Goal: Information Seeking & Learning: Understand process/instructions

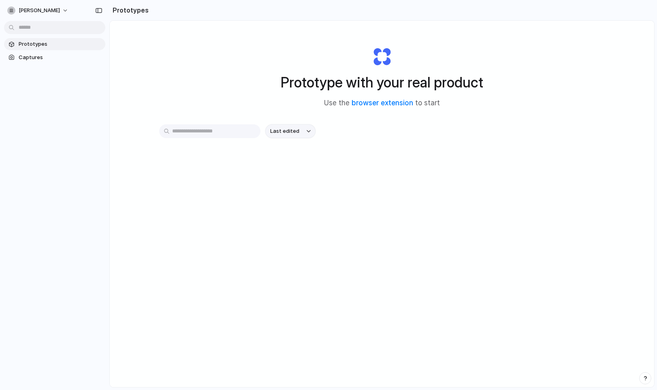
click at [310, 130] on div "button" at bounding box center [309, 131] width 4 height 3
click at [310, 130] on div "Last edited Last created Alphabetical" at bounding box center [328, 195] width 657 height 390
click at [38, 57] on span "Captures" at bounding box center [60, 57] width 83 height 8
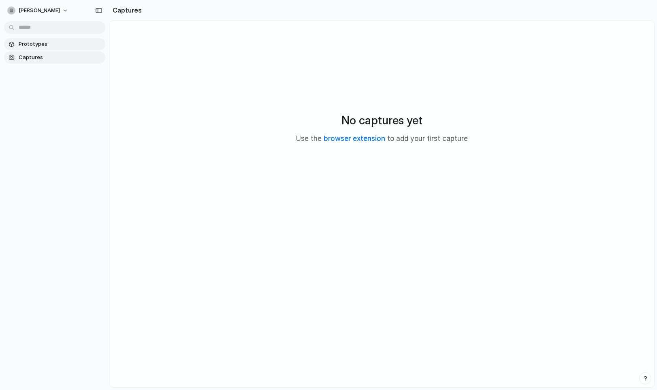
click at [45, 44] on span "Prototypes" at bounding box center [60, 44] width 83 height 8
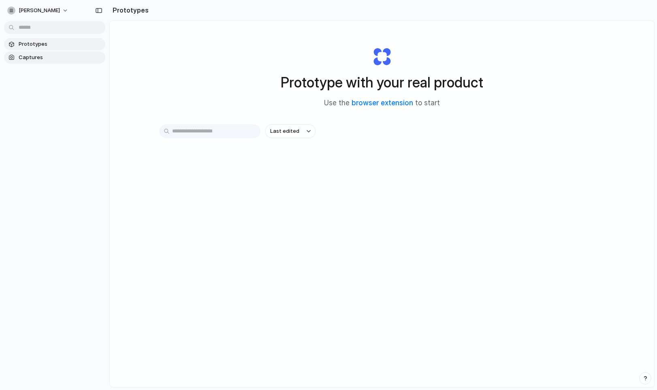
click at [49, 58] on span "Captures" at bounding box center [60, 57] width 83 height 8
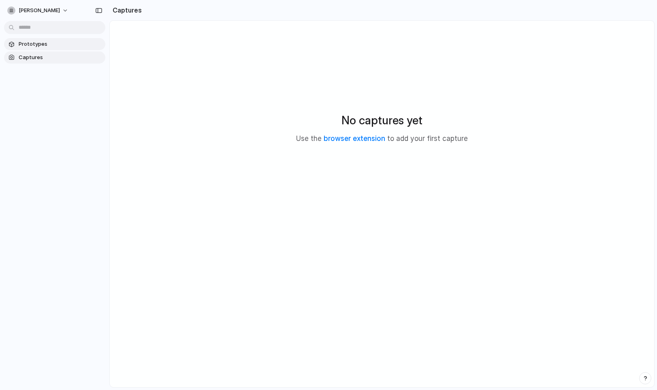
click at [53, 43] on span "Prototypes" at bounding box center [60, 44] width 83 height 8
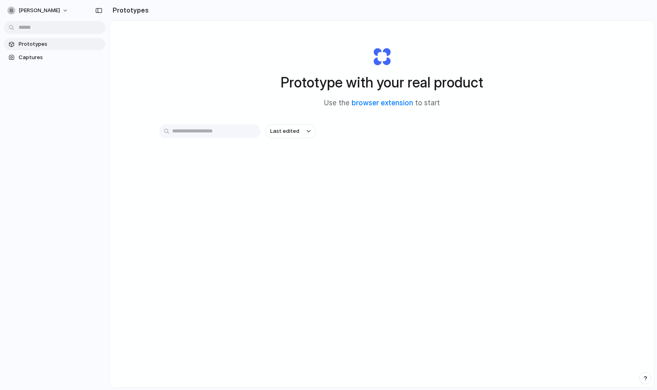
click at [188, 132] on input "text" at bounding box center [209, 131] width 101 height 14
paste input "**********"
type input "**********"
click at [70, 43] on span "Prototypes" at bounding box center [60, 44] width 83 height 8
click at [308, 132] on div "button" at bounding box center [309, 131] width 4 height 3
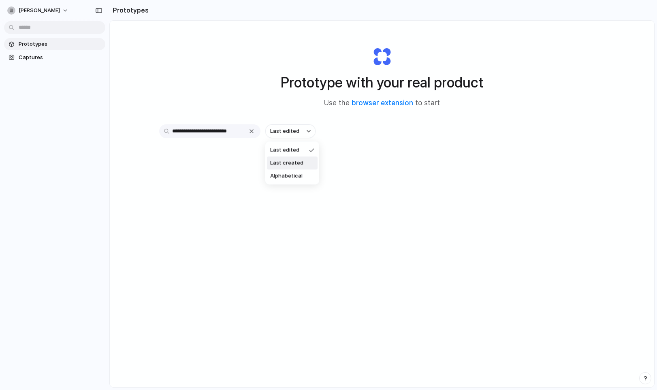
click at [301, 163] on span "Last created" at bounding box center [286, 163] width 33 height 8
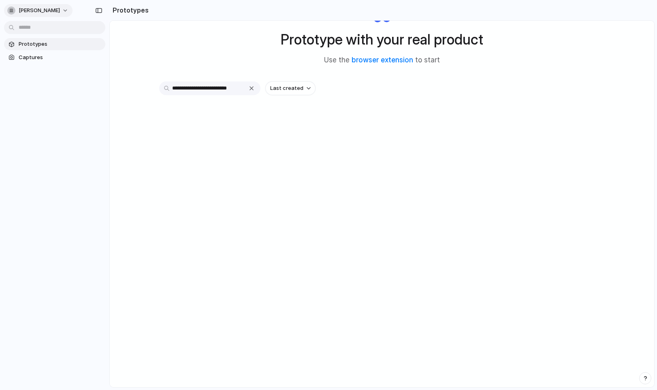
click at [59, 12] on button "finn-eriksson" at bounding box center [38, 10] width 68 height 13
click at [99, 10] on div "Settings Invite members Change theme Sign out" at bounding box center [328, 195] width 657 height 390
click at [99, 10] on div "button" at bounding box center [98, 11] width 7 height 6
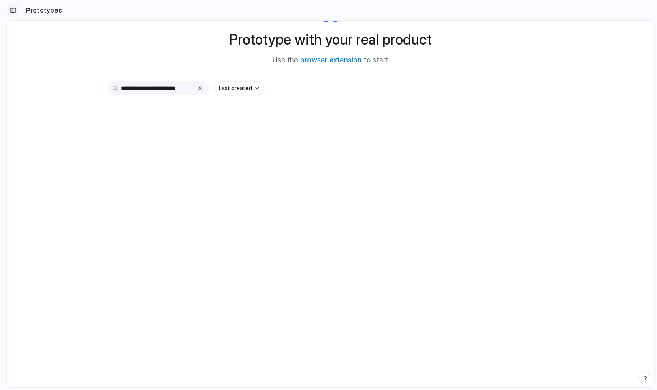
click at [14, 10] on div "button" at bounding box center [12, 10] width 7 height 6
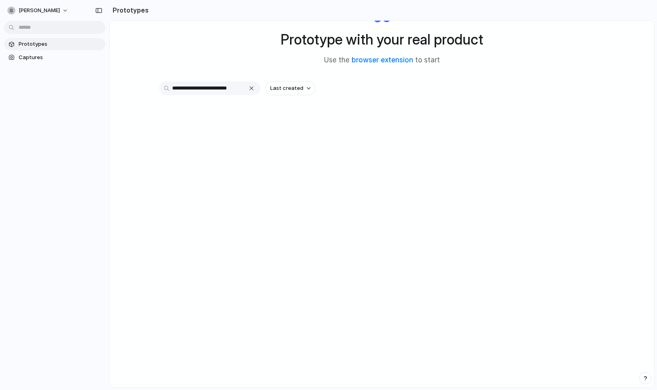
drag, startPoint x: 244, startPoint y: 87, endPoint x: 157, endPoint y: 85, distance: 87.1
click at [157, 85] on div "**********" at bounding box center [382, 183] width 545 height 410
click at [392, 61] on link "browser extension" at bounding box center [383, 60] width 62 height 8
click at [368, 61] on link "browser extension" at bounding box center [383, 60] width 62 height 8
click at [389, 60] on link "browser extension" at bounding box center [383, 60] width 62 height 8
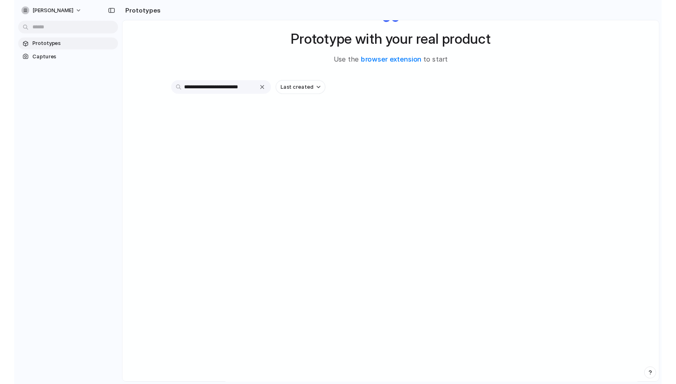
scroll to position [0, 0]
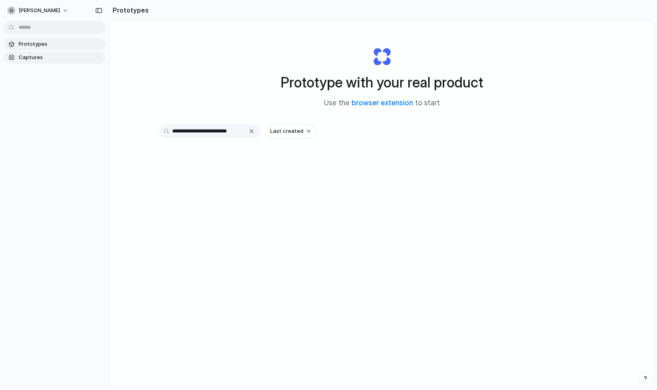
click at [41, 57] on span "Captures" at bounding box center [60, 57] width 83 height 8
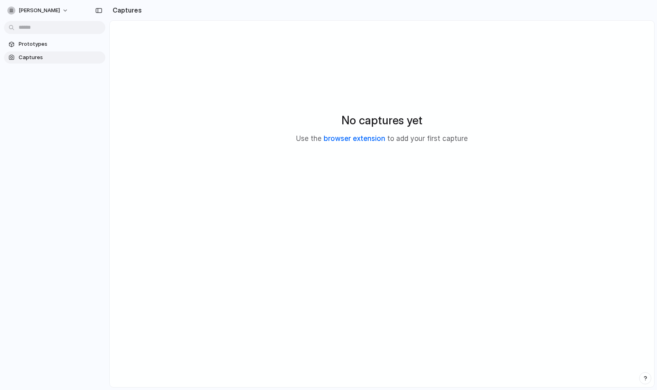
click at [366, 136] on link "browser extension" at bounding box center [355, 139] width 62 height 8
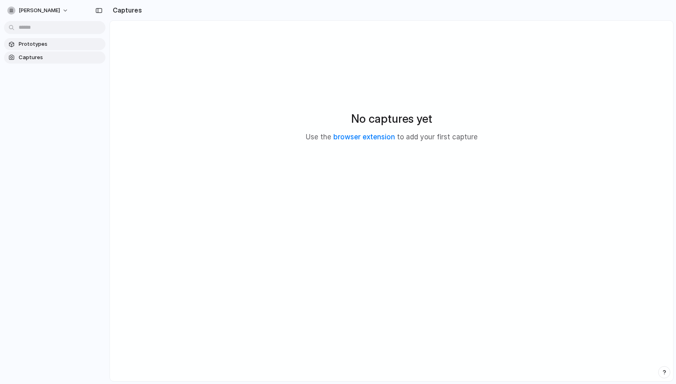
click at [34, 42] on span "Prototypes" at bounding box center [60, 44] width 83 height 8
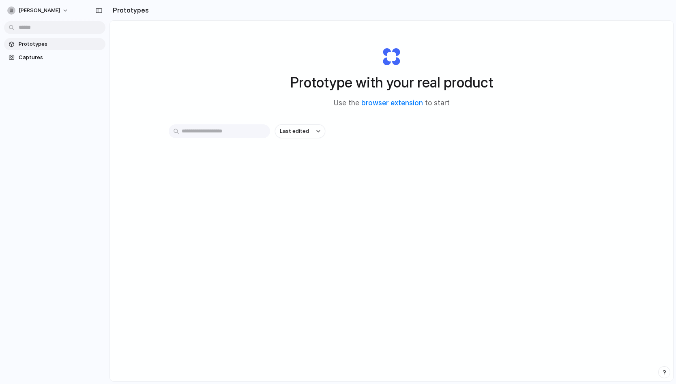
click at [235, 129] on input "text" at bounding box center [219, 131] width 101 height 14
paste input "**********"
drag, startPoint x: 257, startPoint y: 131, endPoint x: 202, endPoint y: 130, distance: 55.5
click at [202, 130] on div "**********" at bounding box center [219, 131] width 101 height 14
drag, startPoint x: 254, startPoint y: 131, endPoint x: 156, endPoint y: 130, distance: 98.1
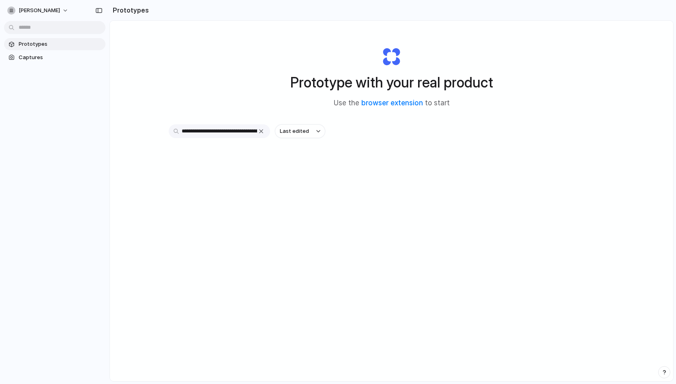
click at [156, 130] on div "**********" at bounding box center [391, 223] width 563 height 404
drag, startPoint x: 254, startPoint y: 132, endPoint x: 176, endPoint y: 126, distance: 78.9
click at [176, 126] on input "**********" at bounding box center [219, 131] width 101 height 14
type input "**********"
click at [260, 133] on div "button" at bounding box center [261, 131] width 6 height 6
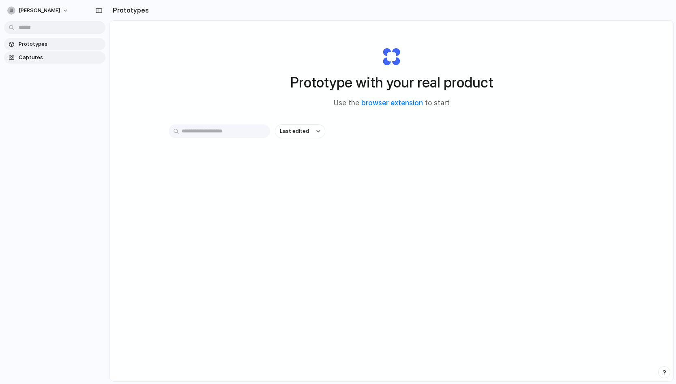
click at [34, 56] on span "Captures" at bounding box center [60, 57] width 83 height 8
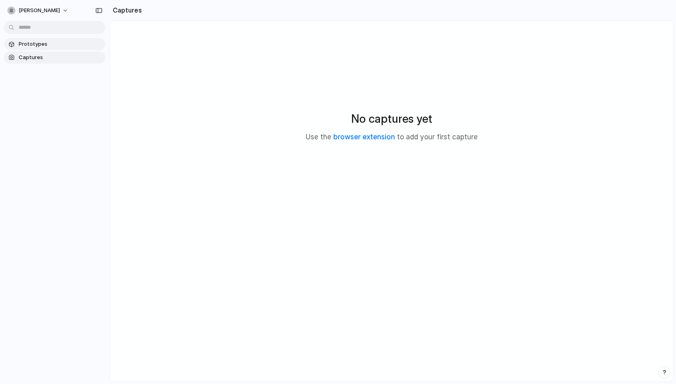
click at [40, 44] on span "Prototypes" at bounding box center [60, 44] width 83 height 8
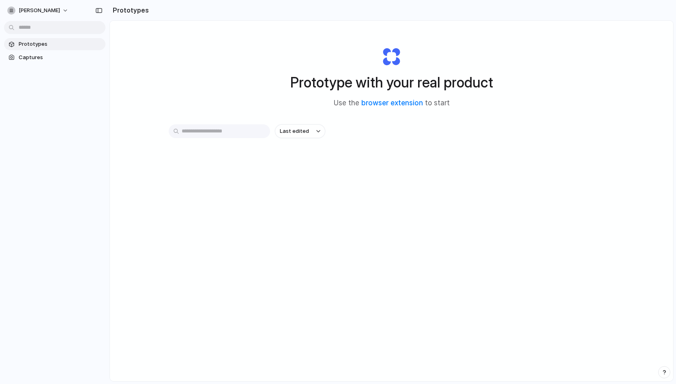
click at [222, 133] on input "text" at bounding box center [219, 131] width 101 height 14
click at [387, 104] on link "browser extension" at bounding box center [392, 103] width 62 height 8
click at [198, 131] on input "text" at bounding box center [219, 131] width 101 height 14
paste input "**********"
type input "**********"
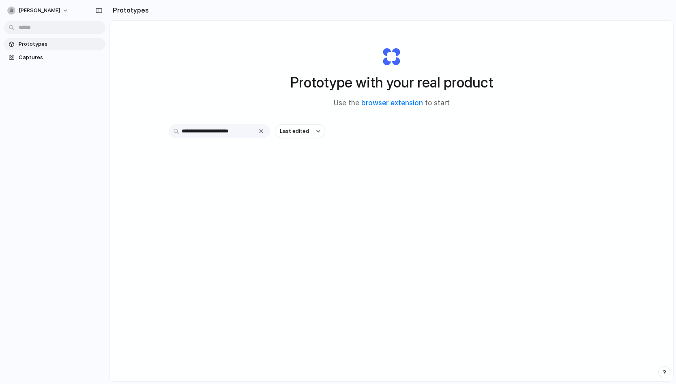
drag, startPoint x: 241, startPoint y: 129, endPoint x: 173, endPoint y: 128, distance: 68.5
click at [173, 129] on input "**********" at bounding box center [219, 131] width 101 height 14
click at [135, 8] on h2 "Prototypes" at bounding box center [128, 10] width 39 height 10
click at [37, 54] on span "Captures" at bounding box center [60, 57] width 83 height 8
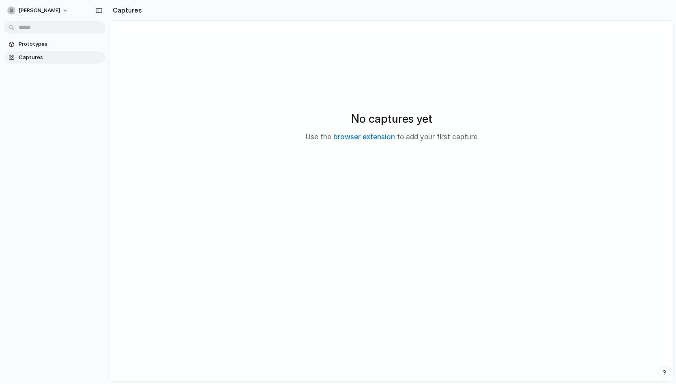
click at [41, 370] on div "finn-eriksson Prototypes Captures" at bounding box center [54, 192] width 109 height 384
click at [61, 9] on button "finn-eriksson" at bounding box center [38, 10] width 68 height 13
click at [33, 29] on span "Settings" at bounding box center [30, 29] width 22 height 8
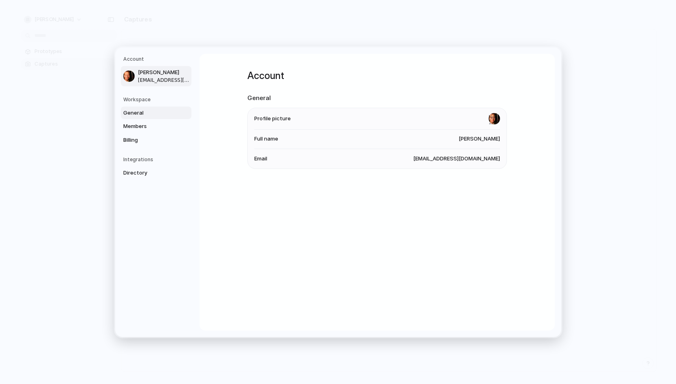
click at [138, 111] on span "General" at bounding box center [149, 113] width 52 height 8
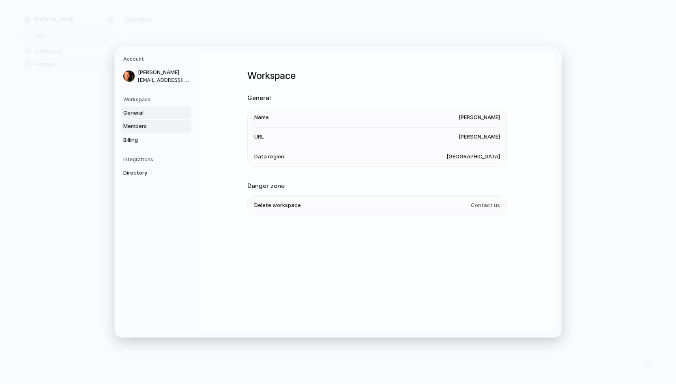
click at [138, 124] on span "Members" at bounding box center [149, 126] width 52 height 8
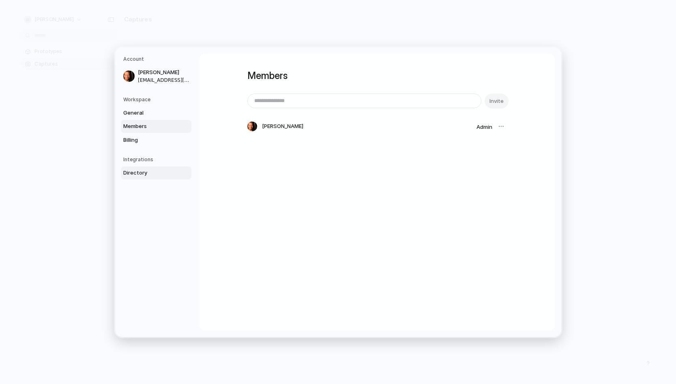
click at [140, 172] on span "Directory" at bounding box center [149, 173] width 52 height 8
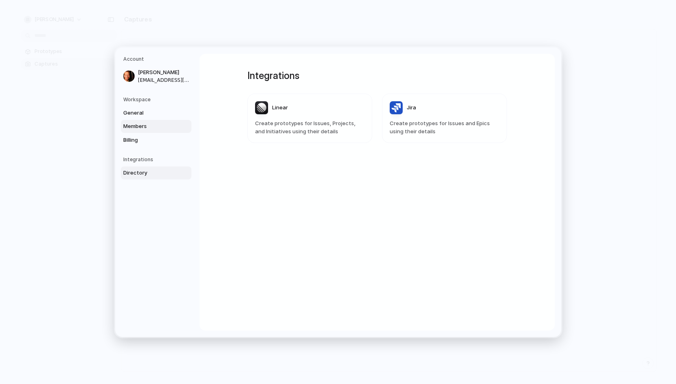
click at [148, 126] on span "Members" at bounding box center [149, 126] width 52 height 8
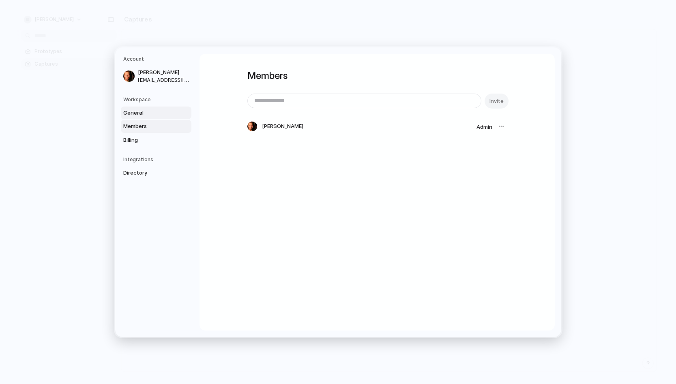
click at [143, 111] on span "General" at bounding box center [149, 113] width 52 height 8
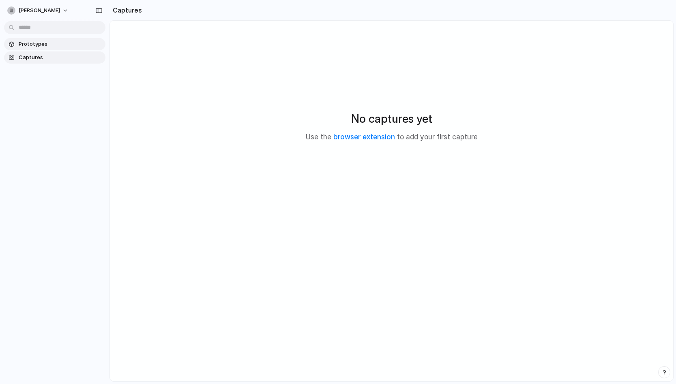
click at [38, 45] on span "Prototypes" at bounding box center [60, 44] width 83 height 8
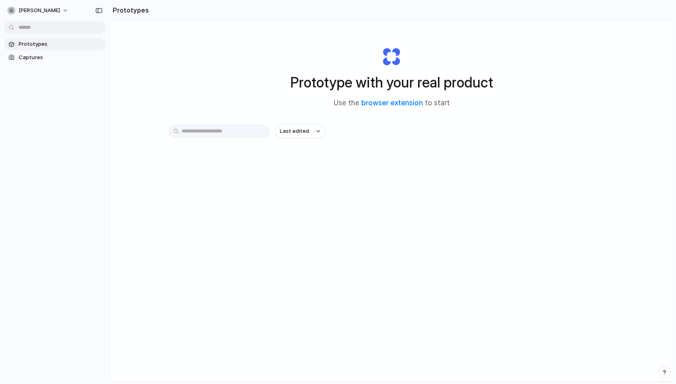
click at [194, 135] on input "text" at bounding box center [219, 131] width 101 height 14
click at [188, 132] on input "text" at bounding box center [219, 131] width 101 height 14
paste input "**********"
type input "**********"
click at [371, 102] on link "browser extension" at bounding box center [392, 103] width 62 height 8
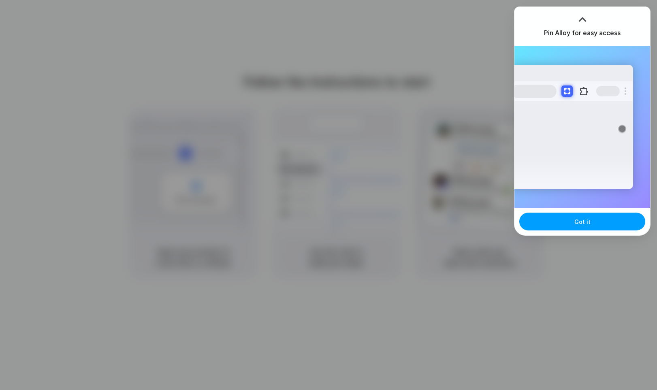
click at [582, 222] on span "Got it" at bounding box center [583, 222] width 16 height 9
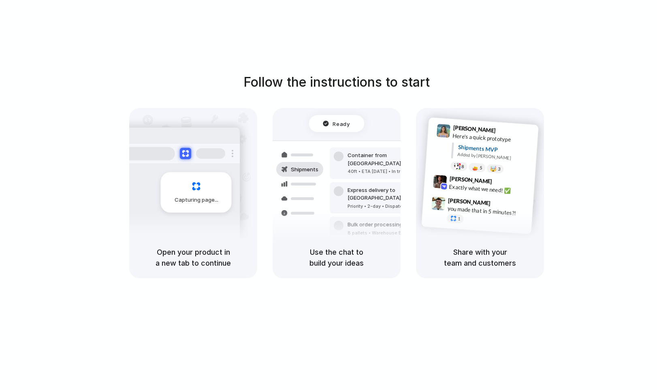
click at [478, 30] on div "Follow the instructions to start Capturing page Open your product in a new tab …" at bounding box center [337, 203] width 674 height 406
click at [196, 194] on div "Capturing page" at bounding box center [196, 192] width 71 height 41
click at [214, 250] on h5 "Open your product in a new tab to continue" at bounding box center [193, 258] width 109 height 22
click at [323, 174] on div "Shipments" at bounding box center [293, 197] width 59 height 113
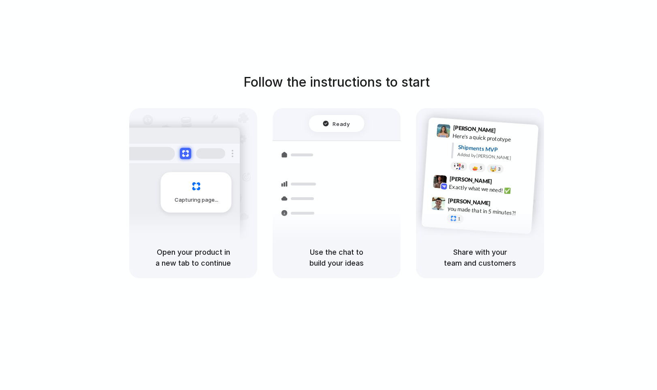
click at [350, 248] on div "Air freight to [GEOGRAPHIC_DATA]" at bounding box center [392, 252] width 88 height 8
click at [331, 145] on div "Add our new shipments t |" at bounding box center [337, 141] width 103 height 9
click at [387, 87] on h1 "Follow the instructions to start" at bounding box center [337, 82] width 186 height 19
click at [201, 189] on div "Capturing page" at bounding box center [196, 192] width 71 height 41
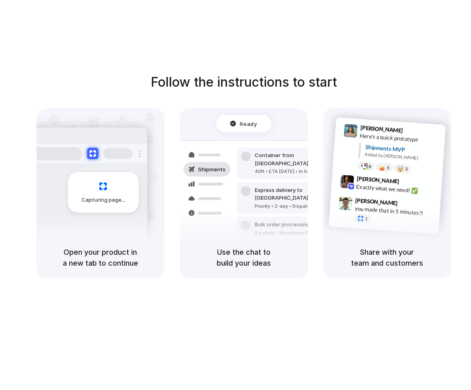
click at [107, 253] on h5 "Open your product in a new tab to continue" at bounding box center [100, 258] width 109 height 22
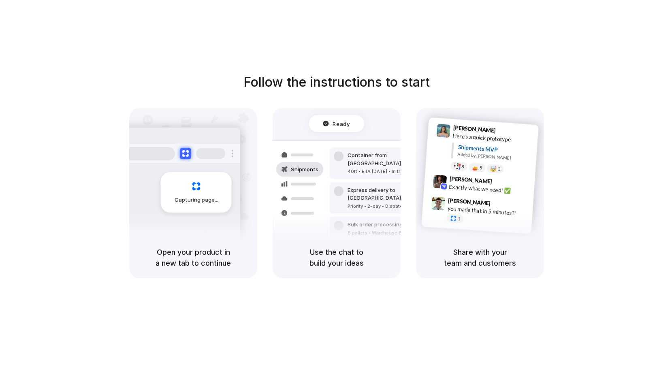
click at [193, 199] on span "Capturing page" at bounding box center [197, 200] width 45 height 8
click at [192, 174] on div "Capturing page" at bounding box center [196, 192] width 71 height 41
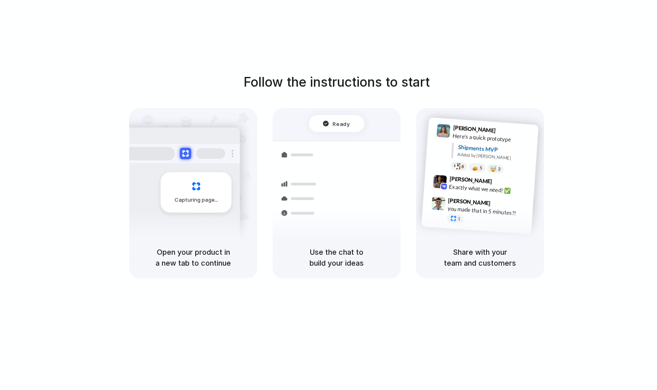
click at [204, 263] on h5 "Open your product in a new tab to continue" at bounding box center [193, 258] width 109 height 22
click at [207, 160] on div at bounding box center [179, 153] width 122 height 19
click at [197, 123] on div "Capturing page" at bounding box center [193, 172] width 128 height 129
click at [203, 188] on div "Capturing page" at bounding box center [196, 192] width 71 height 41
click at [233, 153] on div at bounding box center [179, 153] width 122 height 19
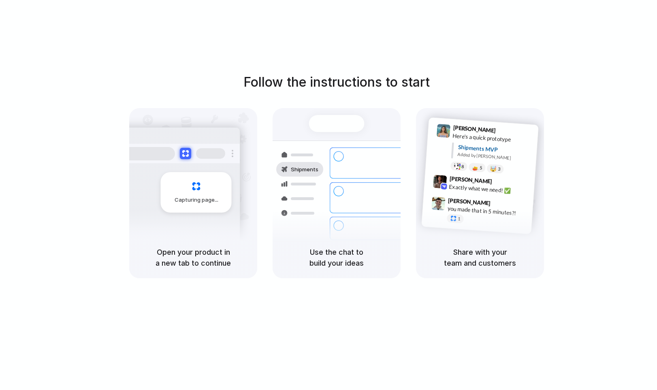
click at [198, 183] on div "Capturing page" at bounding box center [196, 192] width 71 height 41
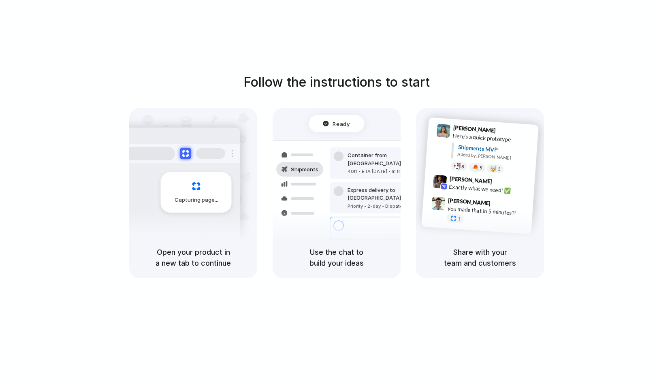
drag, startPoint x: 195, startPoint y: 190, endPoint x: 193, endPoint y: 209, distance: 18.7
click at [195, 190] on div "Capturing page" at bounding box center [196, 192] width 71 height 41
drag, startPoint x: 209, startPoint y: 259, endPoint x: 232, endPoint y: 254, distance: 24.0
click at [237, 259] on h5 "Open your product in a new tab to continue" at bounding box center [193, 258] width 109 height 22
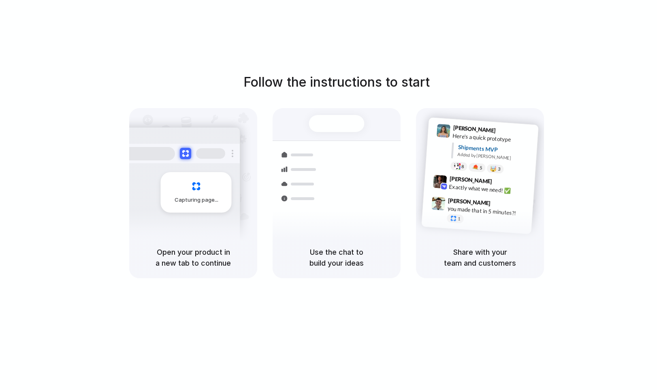
click at [474, 190] on div "Exactly what we need! ✅" at bounding box center [489, 190] width 81 height 14
click at [346, 186] on div "Express delivery to NYC Priority • 2-day • Dispatched" at bounding box center [384, 202] width 109 height 32
click at [331, 120] on div at bounding box center [337, 123] width 56 height 17
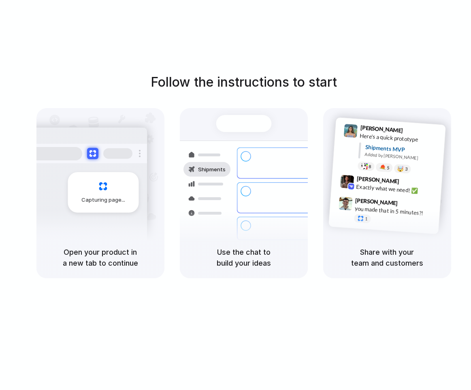
click at [239, 132] on div at bounding box center [244, 123] width 56 height 17
click at [246, 123] on span "Ready" at bounding box center [248, 124] width 17 height 8
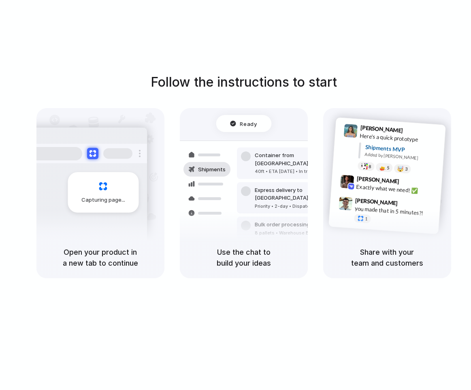
click at [133, 147] on div at bounding box center [87, 153] width 122 height 19
click at [103, 186] on div "Capturing page" at bounding box center [103, 192] width 71 height 41
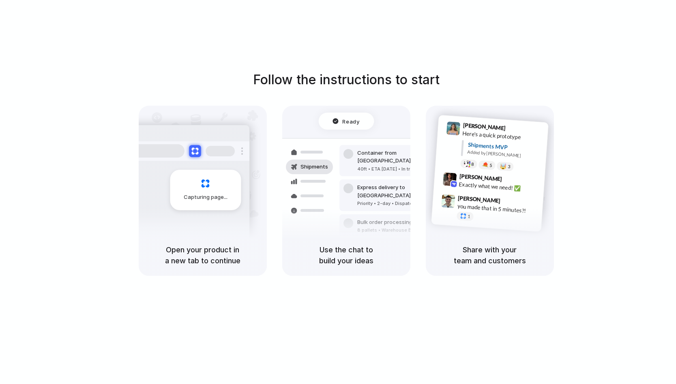
click at [197, 150] on button at bounding box center [195, 151] width 12 height 12
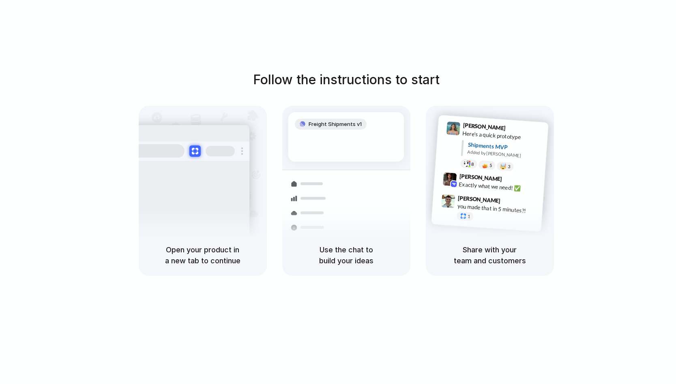
drag, startPoint x: 197, startPoint y: 150, endPoint x: 176, endPoint y: 180, distance: 36.1
click at [176, 180] on div "Capturing page" at bounding box center [188, 187] width 122 height 124
click at [192, 156] on div at bounding box center [189, 150] width 122 height 19
click at [122, 75] on div "Follow the instructions to start Capturing page Open your product in a new tab …" at bounding box center [346, 173] width 676 height 206
drag, startPoint x: 160, startPoint y: 128, endPoint x: 230, endPoint y: 214, distance: 111.5
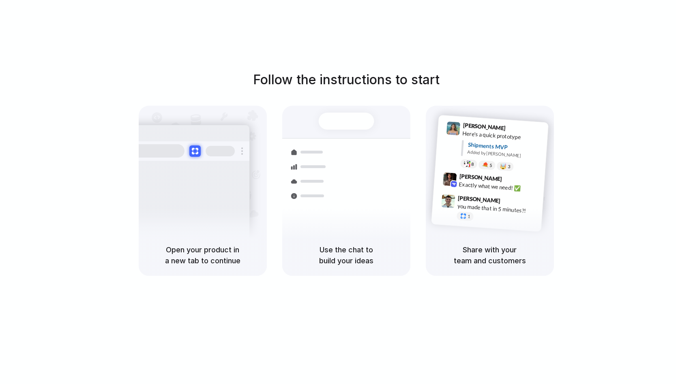
click at [230, 214] on div "Follow the instructions to start Capturing page Open your product in a new tab …" at bounding box center [346, 173] width 676 height 206
click at [182, 83] on div "Follow the instructions to start Capturing page Open your product in a new tab …" at bounding box center [346, 173] width 676 height 206
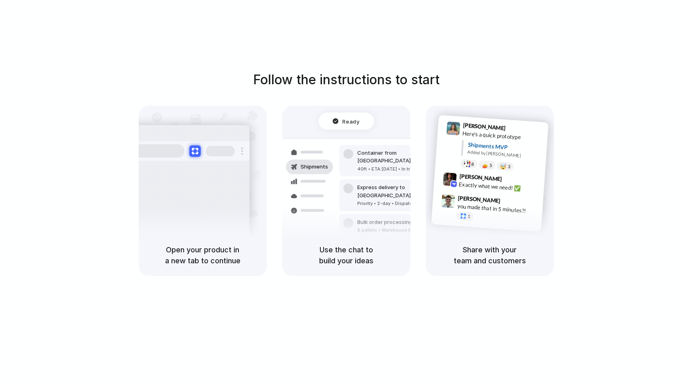
click at [365, 39] on div "Follow the instructions to start Capturing page Open your product in a new tab …" at bounding box center [346, 200] width 692 height 400
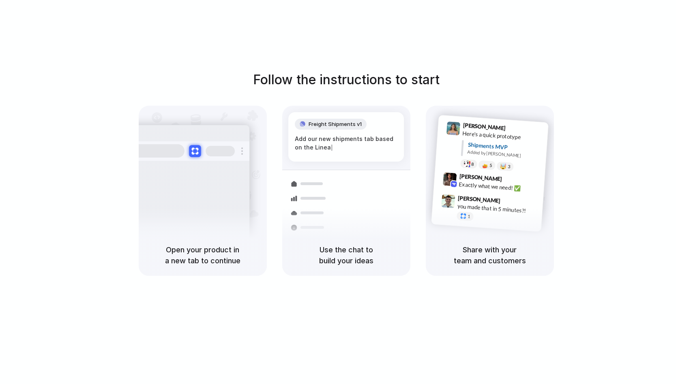
click at [199, 148] on button at bounding box center [195, 151] width 12 height 12
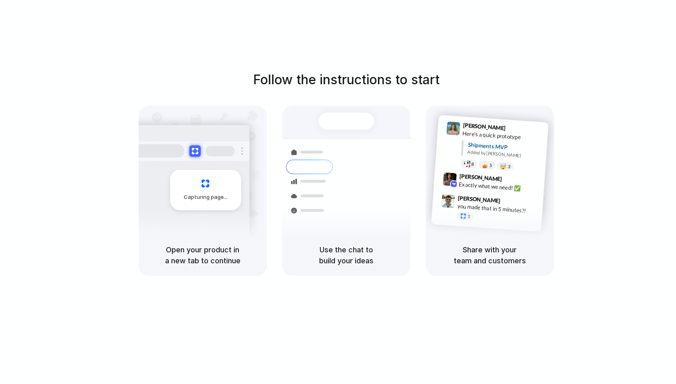
click at [205, 186] on div "Capturing page" at bounding box center [205, 190] width 71 height 41
click at [215, 261] on h5 "Open your product in a new tab to continue" at bounding box center [202, 255] width 109 height 22
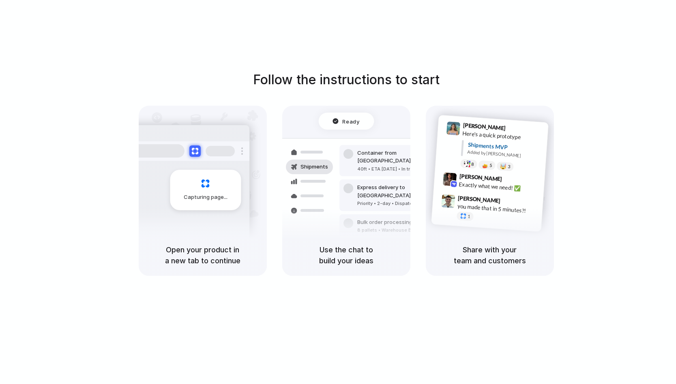
click at [354, 124] on span "Ready" at bounding box center [350, 121] width 17 height 8
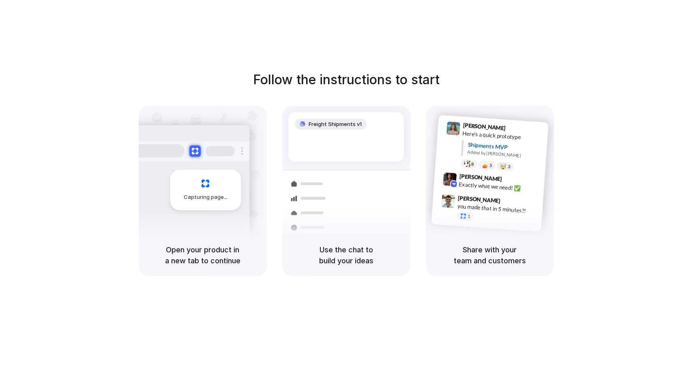
click at [361, 250] on h5 "Use the chat to build your ideas" at bounding box center [346, 255] width 109 height 22
click at [349, 252] on h5 "Use the chat to build your ideas" at bounding box center [346, 255] width 109 height 22
click at [471, 162] on span "8" at bounding box center [471, 164] width 3 height 4
click at [349, 215] on div "Express delivery to NYC Priority • 2-day • Dispatched" at bounding box center [393, 231] width 109 height 32
click at [237, 199] on div "Capturing page" at bounding box center [205, 190] width 71 height 41
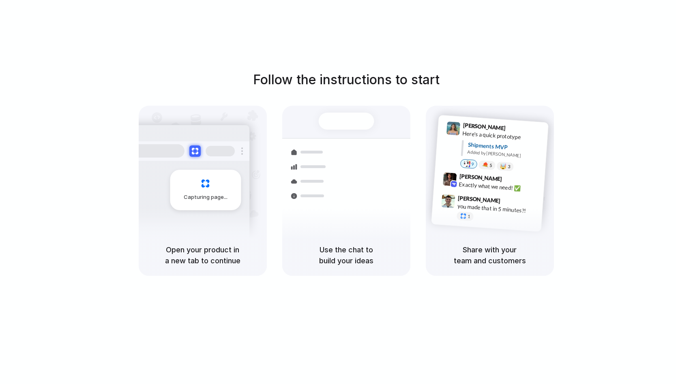
click at [208, 184] on div "Capturing page" at bounding box center [205, 190] width 71 height 41
click at [167, 68] on div "Follow the instructions to start Capturing page Open your product in a new tab …" at bounding box center [346, 200] width 692 height 400
click at [210, 192] on div "Capturing page" at bounding box center [205, 190] width 71 height 41
click at [202, 177] on div "Capturing page" at bounding box center [205, 190] width 71 height 41
click at [423, 144] on div "Capturing page Open your product in a new tab to continue Shipments Container f…" at bounding box center [346, 191] width 415 height 170
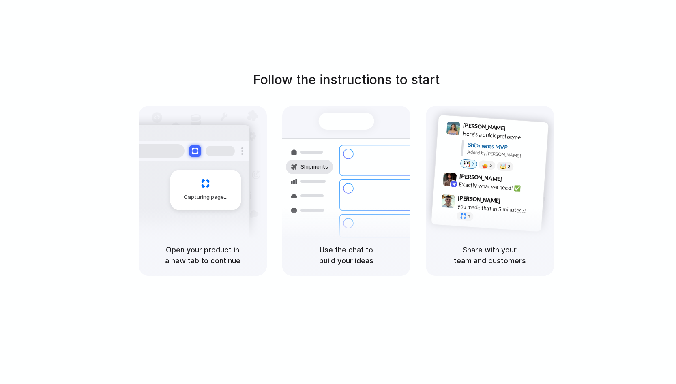
click at [362, 80] on h1 "Follow the instructions to start" at bounding box center [346, 79] width 186 height 19
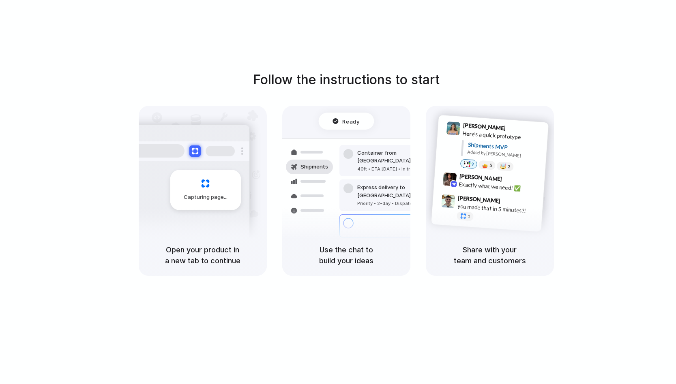
click at [207, 182] on div "Capturing page" at bounding box center [205, 190] width 71 height 41
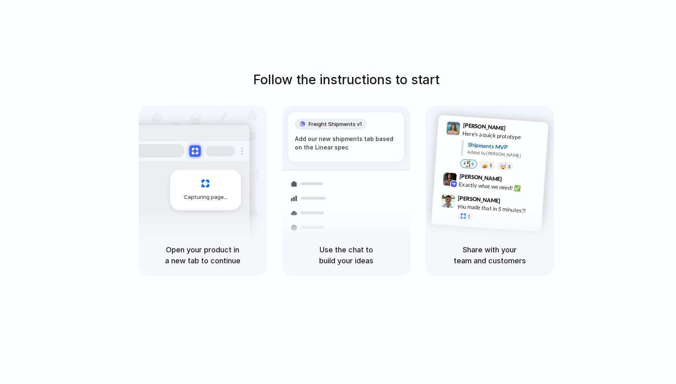
click at [575, 55] on div "Follow the instructions to start Capturing page Open your product in a new tab …" at bounding box center [346, 200] width 692 height 400
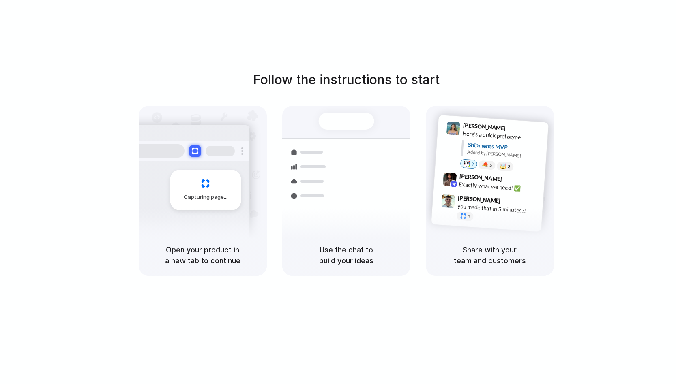
click at [209, 186] on div "Capturing page" at bounding box center [205, 190] width 71 height 41
click at [207, 200] on span "Capturing page" at bounding box center [206, 197] width 45 height 8
click at [211, 247] on h5 "Open your product in a new tab to continue" at bounding box center [202, 255] width 109 height 22
click at [240, 153] on div at bounding box center [189, 150] width 122 height 19
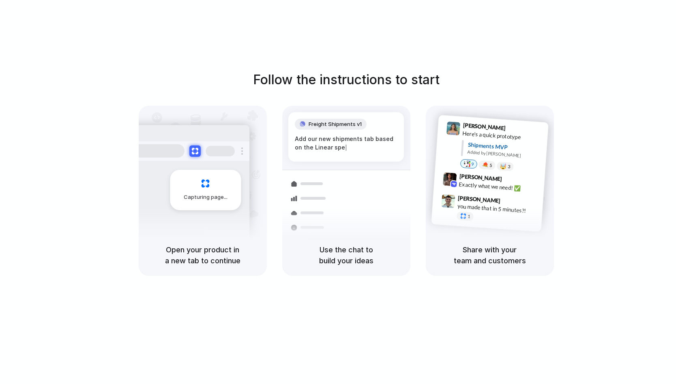
click at [109, 48] on div "Follow the instructions to start Capturing page Open your product in a new tab …" at bounding box center [346, 200] width 692 height 400
click at [506, 86] on div "Follow the instructions to start Capturing page Open your product in a new tab …" at bounding box center [346, 173] width 676 height 206
